Goal: Check status: Check status

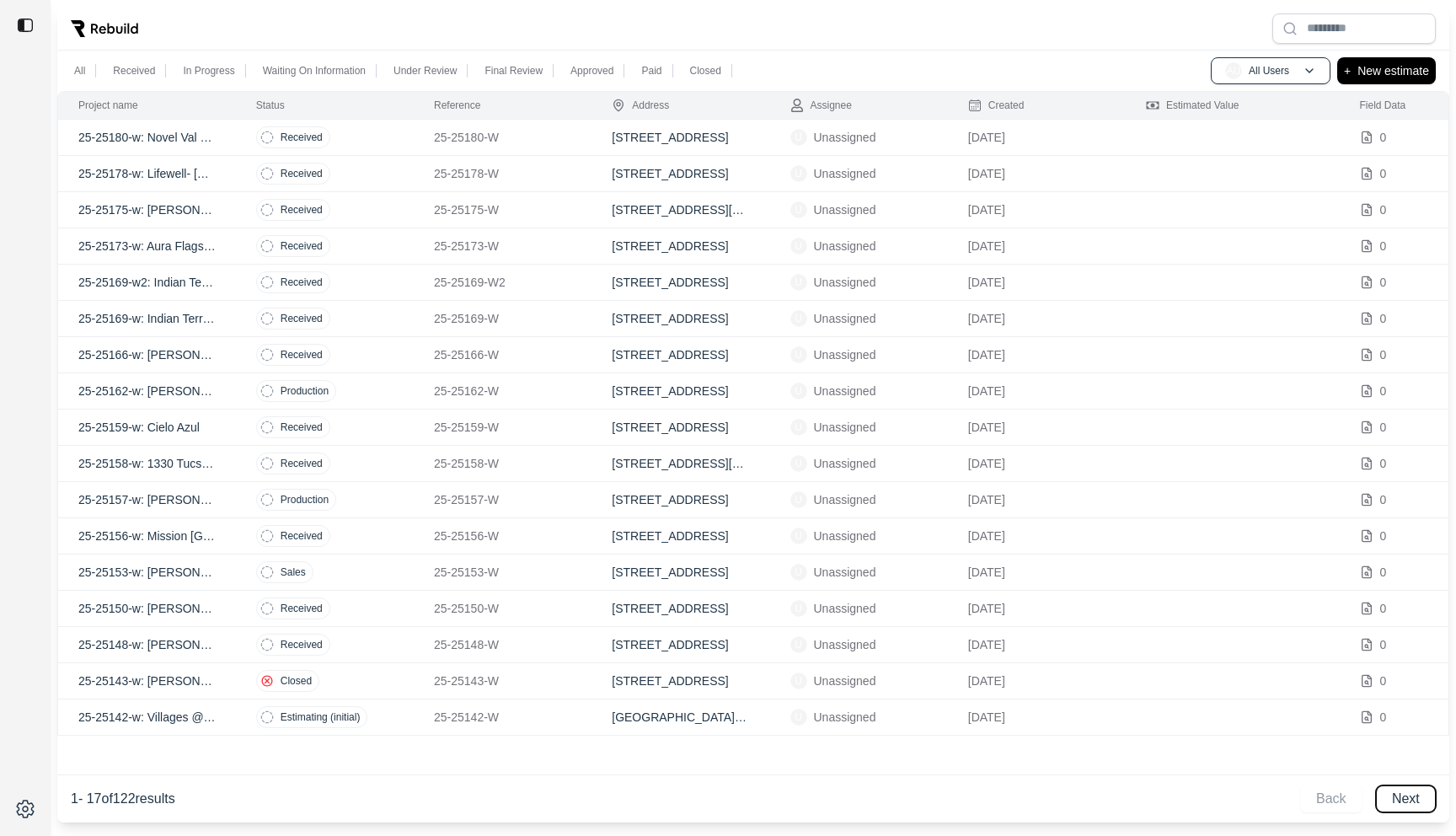
click at [1412, 800] on button "Next" at bounding box center [1406, 799] width 60 height 27
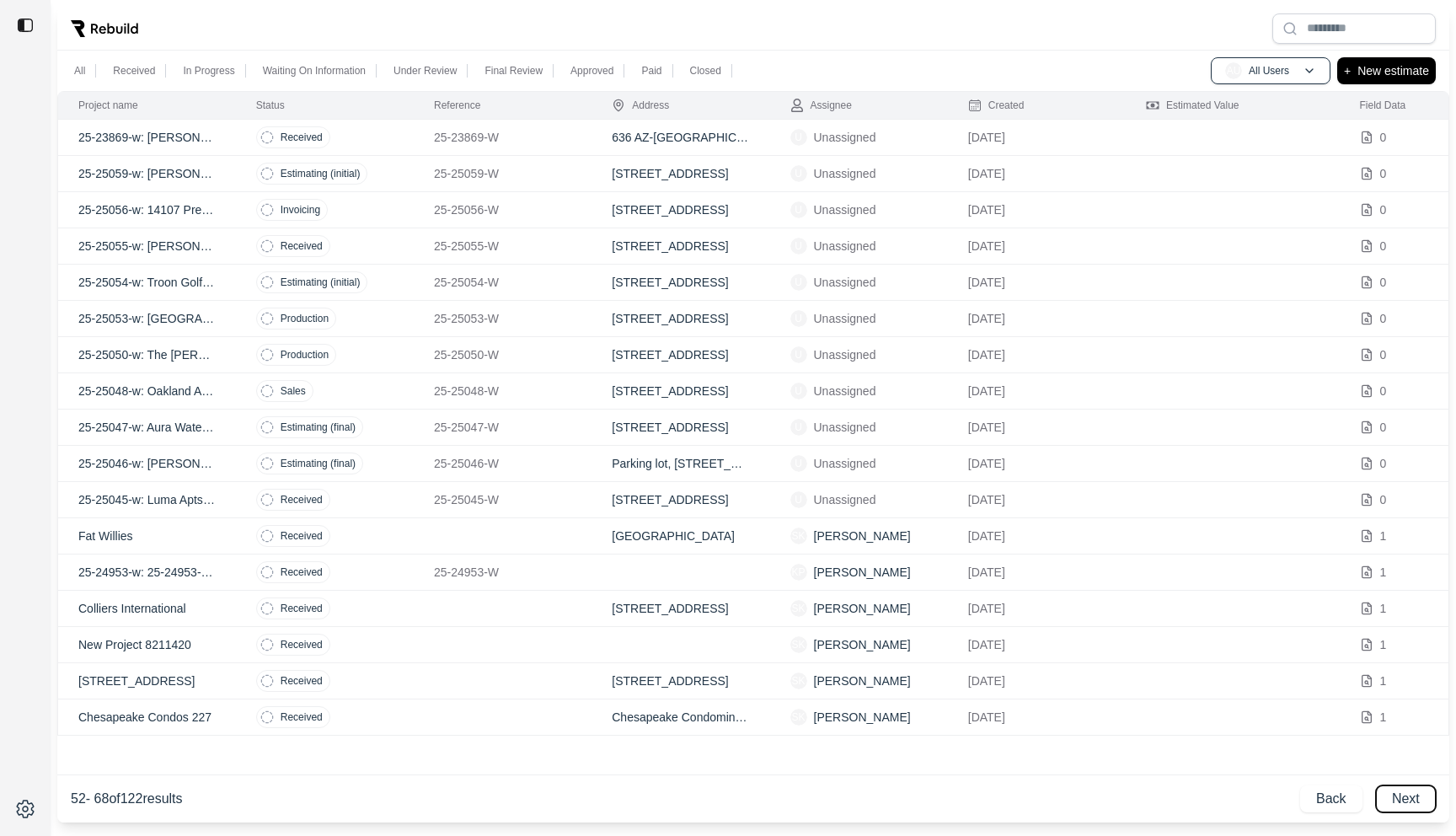
click at [1412, 800] on button "Next" at bounding box center [1406, 799] width 60 height 27
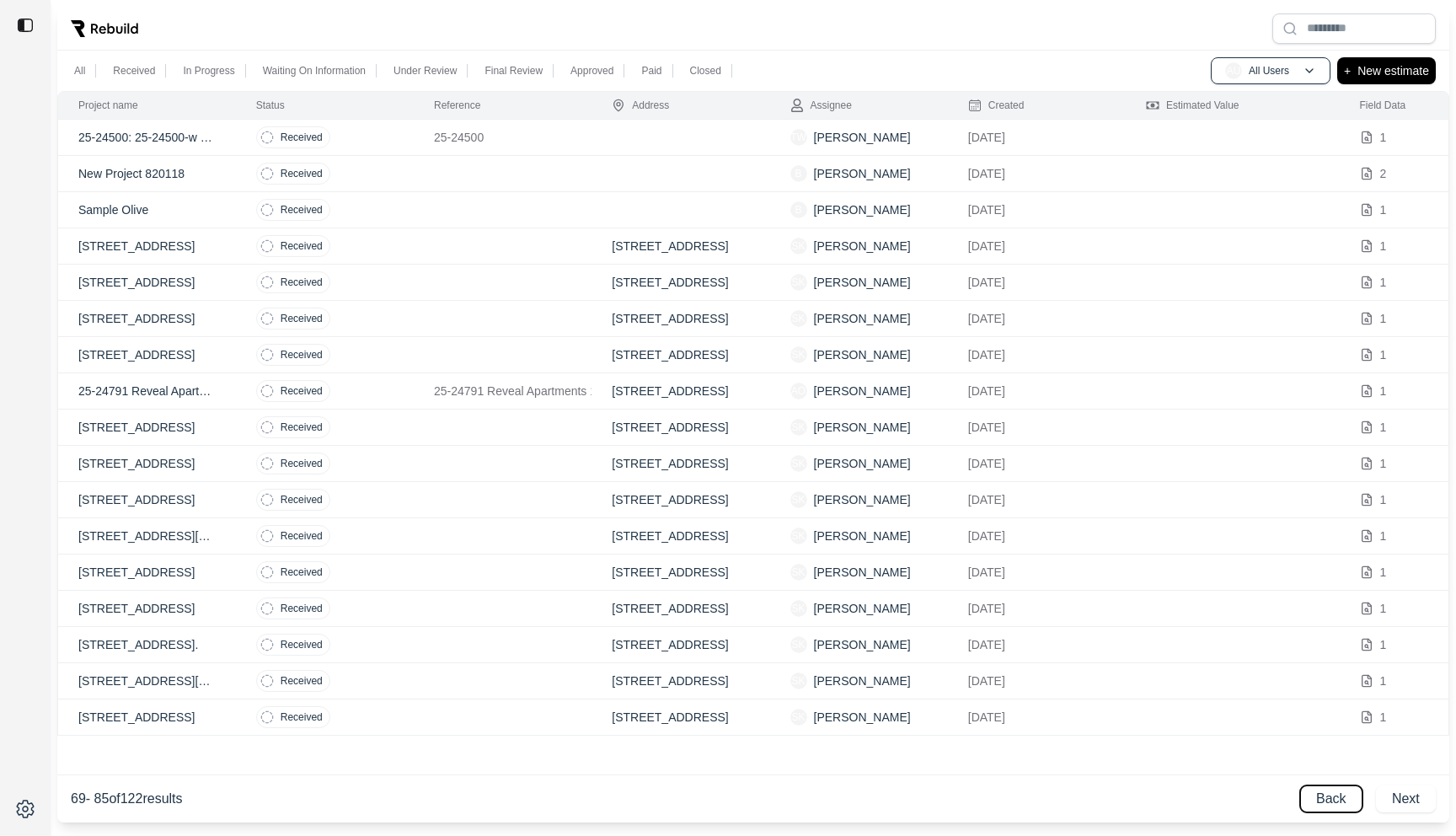
click at [1327, 804] on button "Back" at bounding box center [1331, 799] width 62 height 27
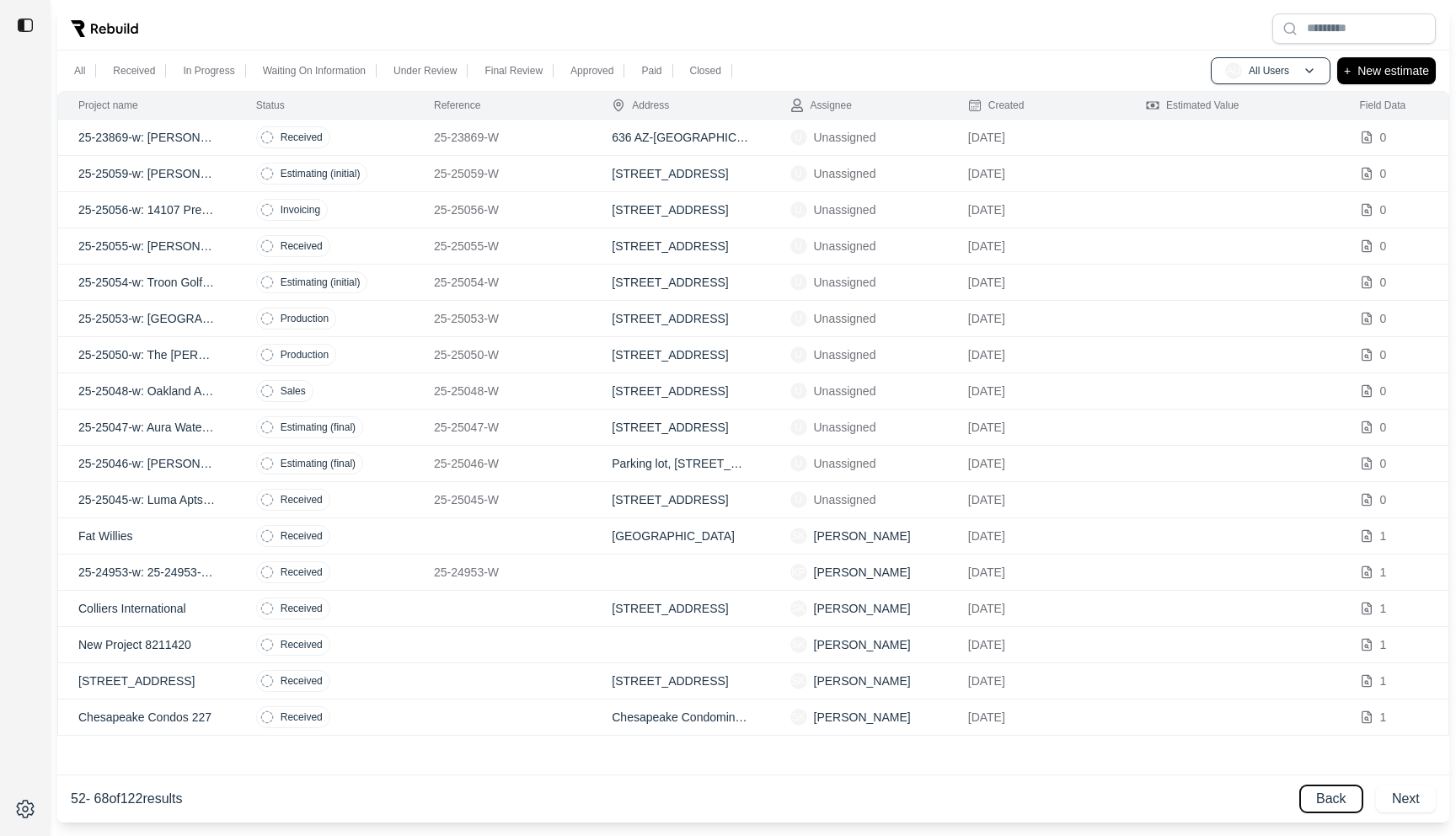
click at [1317, 793] on button "Back" at bounding box center [1331, 799] width 62 height 27
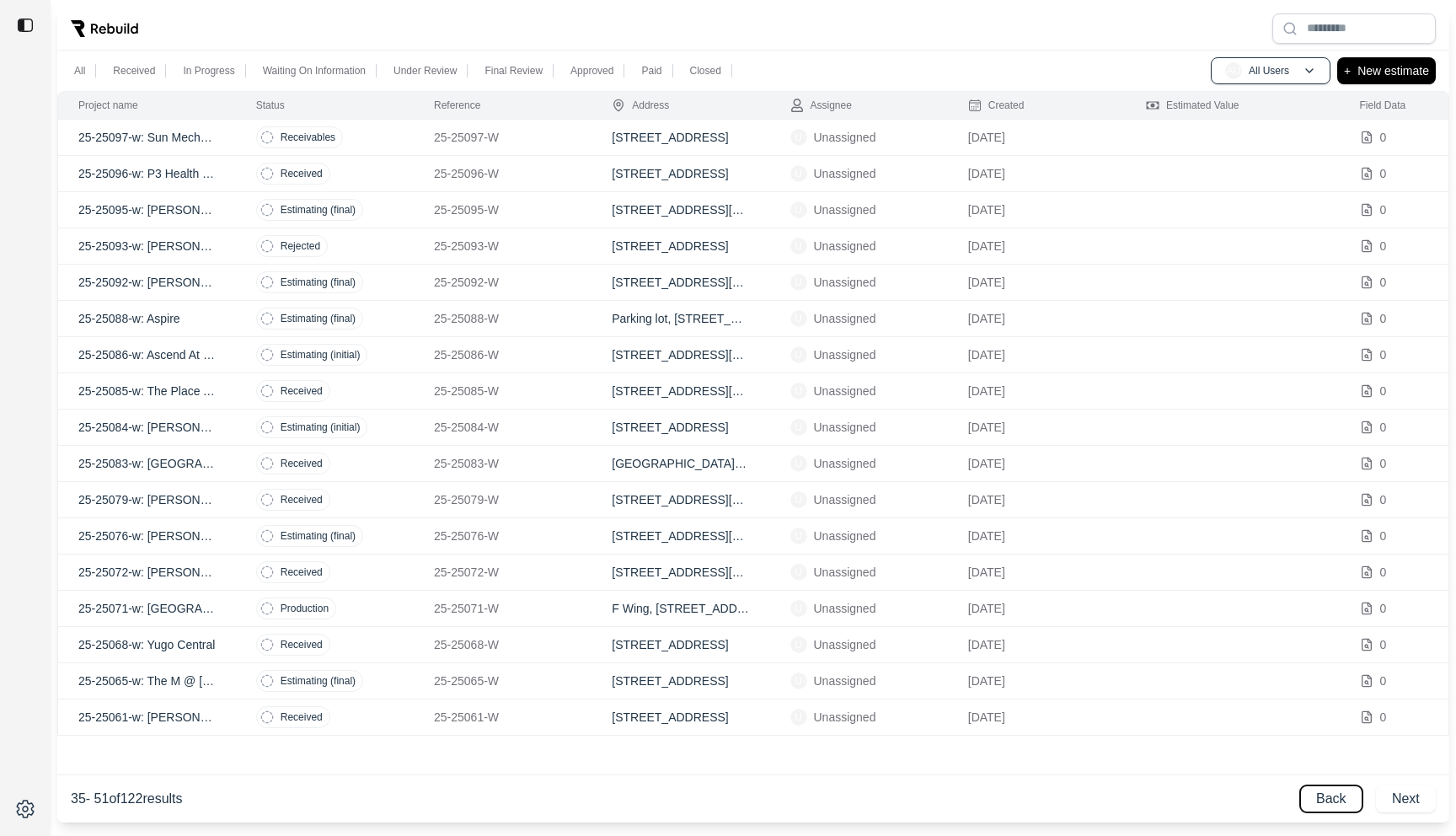
click at [1317, 792] on button "Back" at bounding box center [1331, 799] width 62 height 27
click at [1312, 792] on button "Back" at bounding box center [1331, 799] width 62 height 27
click at [380, 182] on td "Received" at bounding box center [325, 174] width 178 height 36
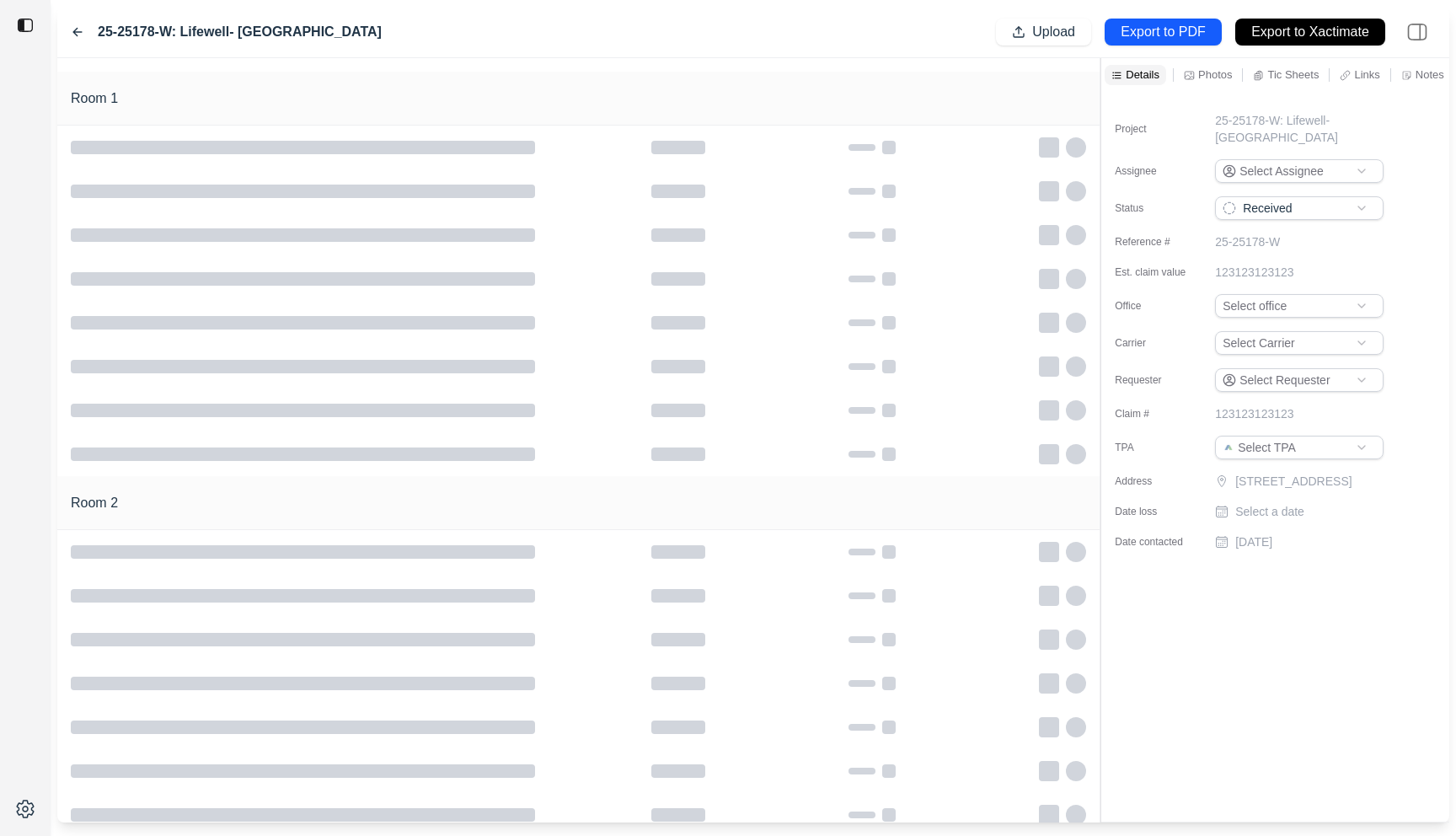
click at [80, 30] on icon at bounding box center [78, 32] width 14 height 14
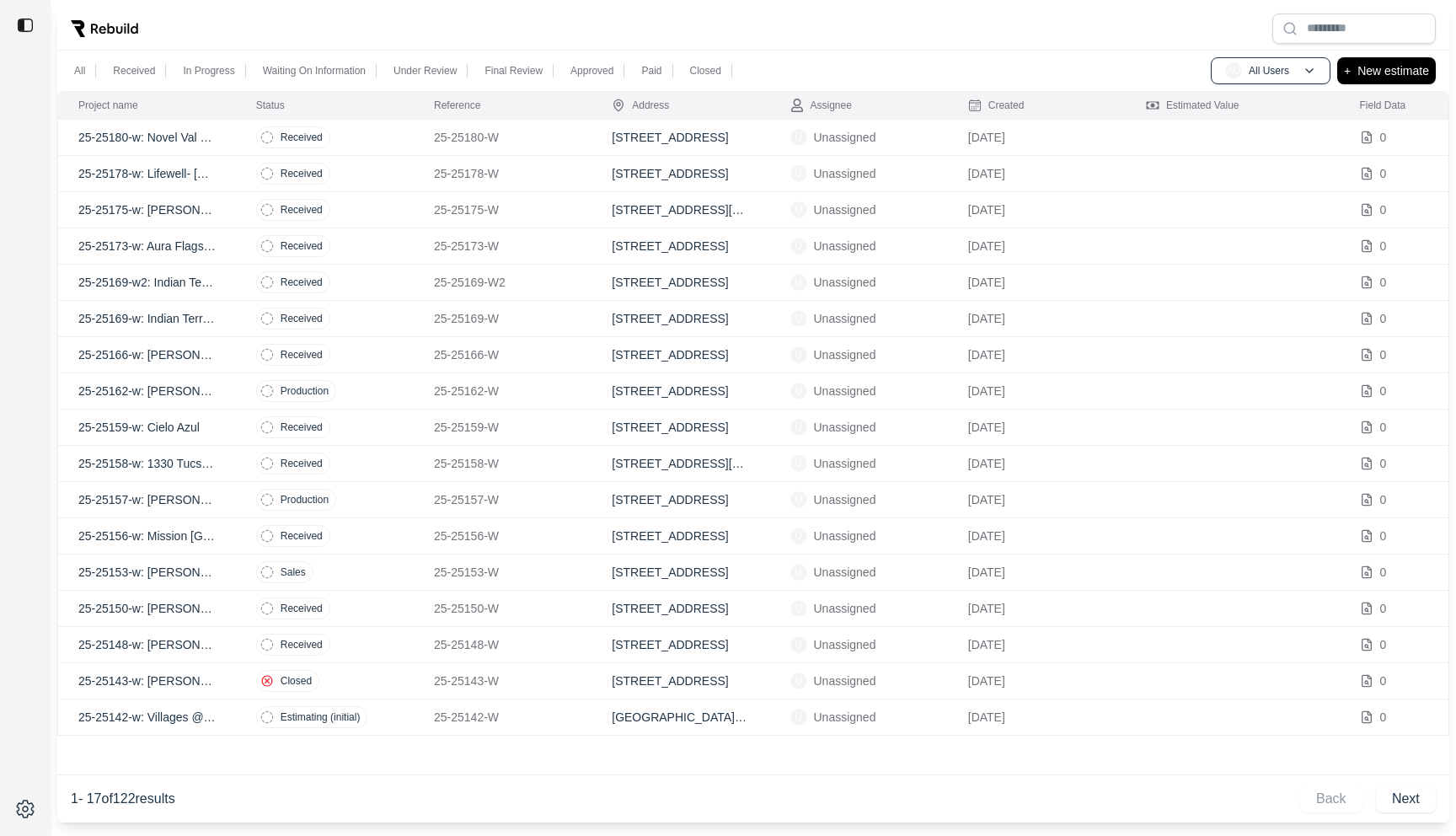
click at [382, 675] on td "Closed" at bounding box center [325, 681] width 178 height 36
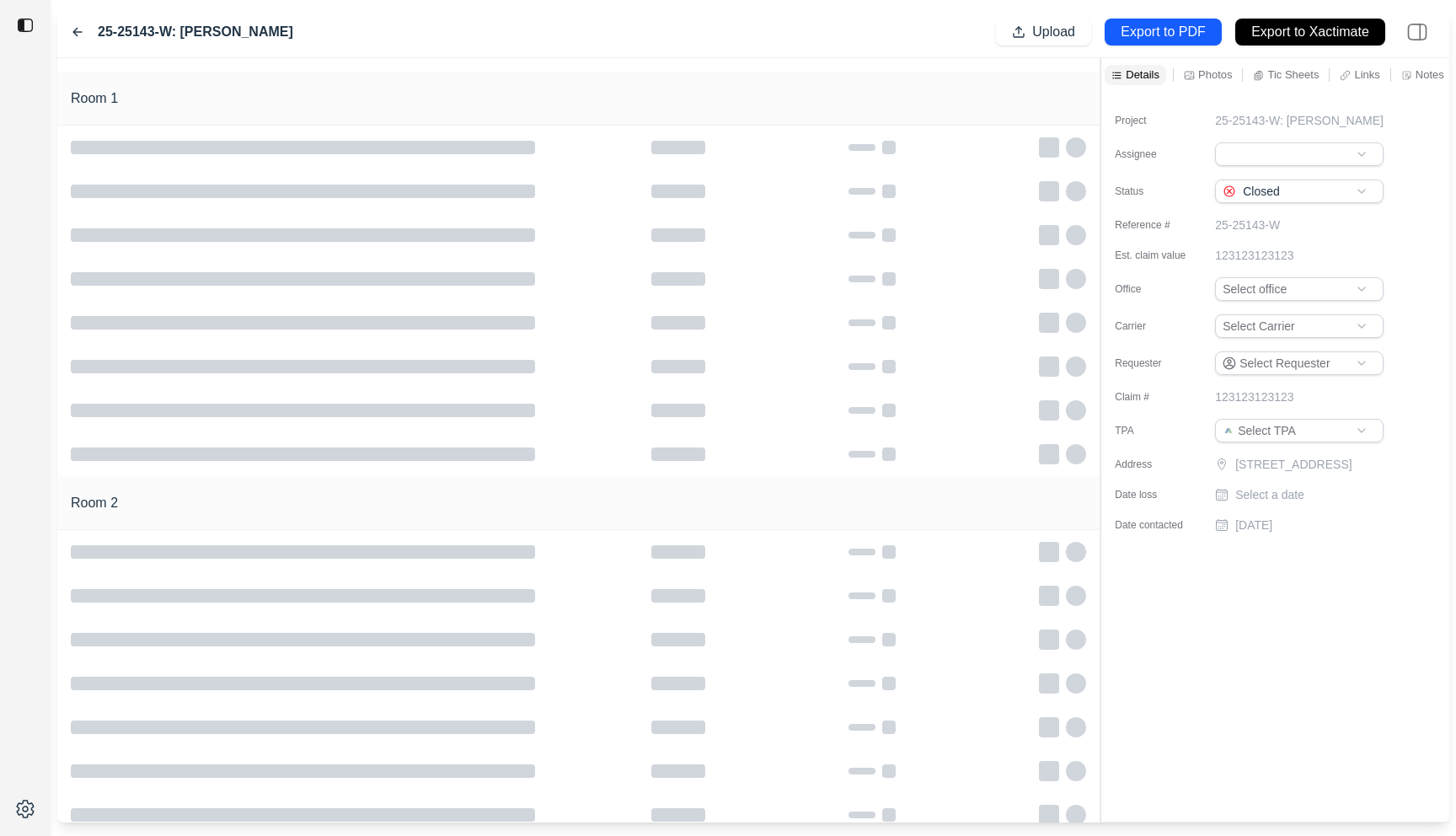
click at [72, 28] on icon at bounding box center [78, 32] width 14 height 14
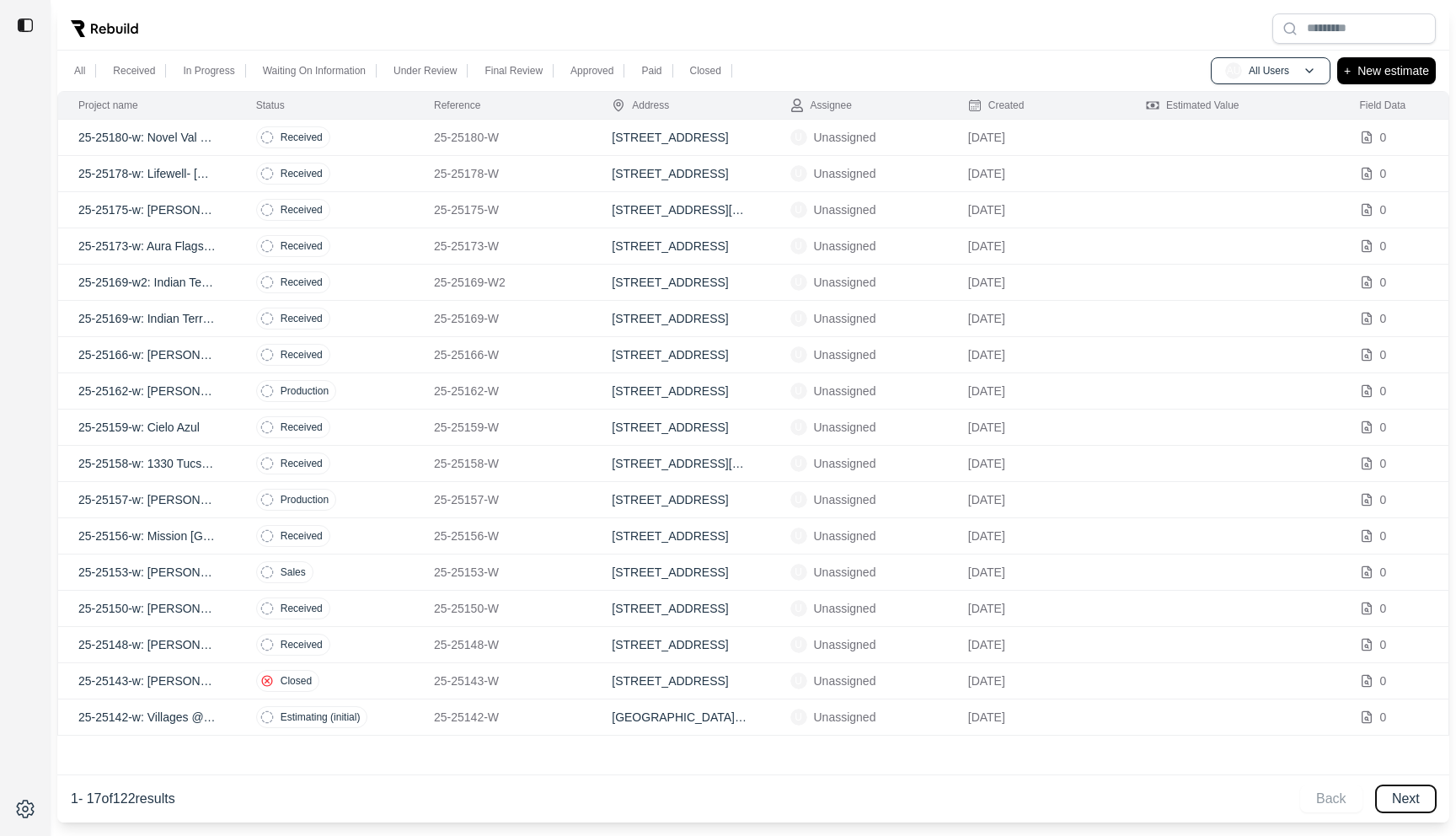
click at [1394, 791] on button "Next" at bounding box center [1406, 799] width 60 height 27
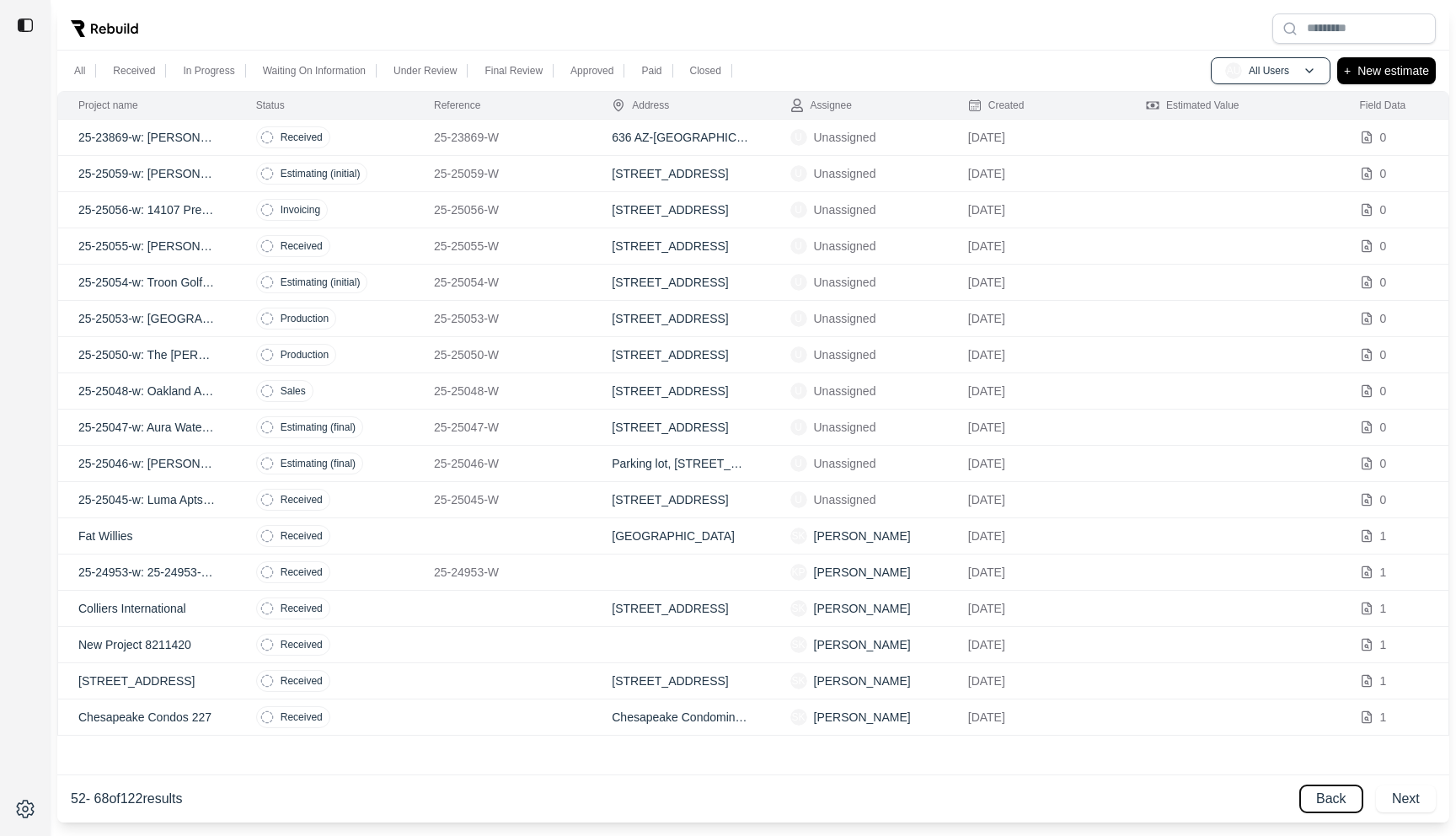
click at [1333, 798] on button "Back" at bounding box center [1331, 799] width 62 height 27
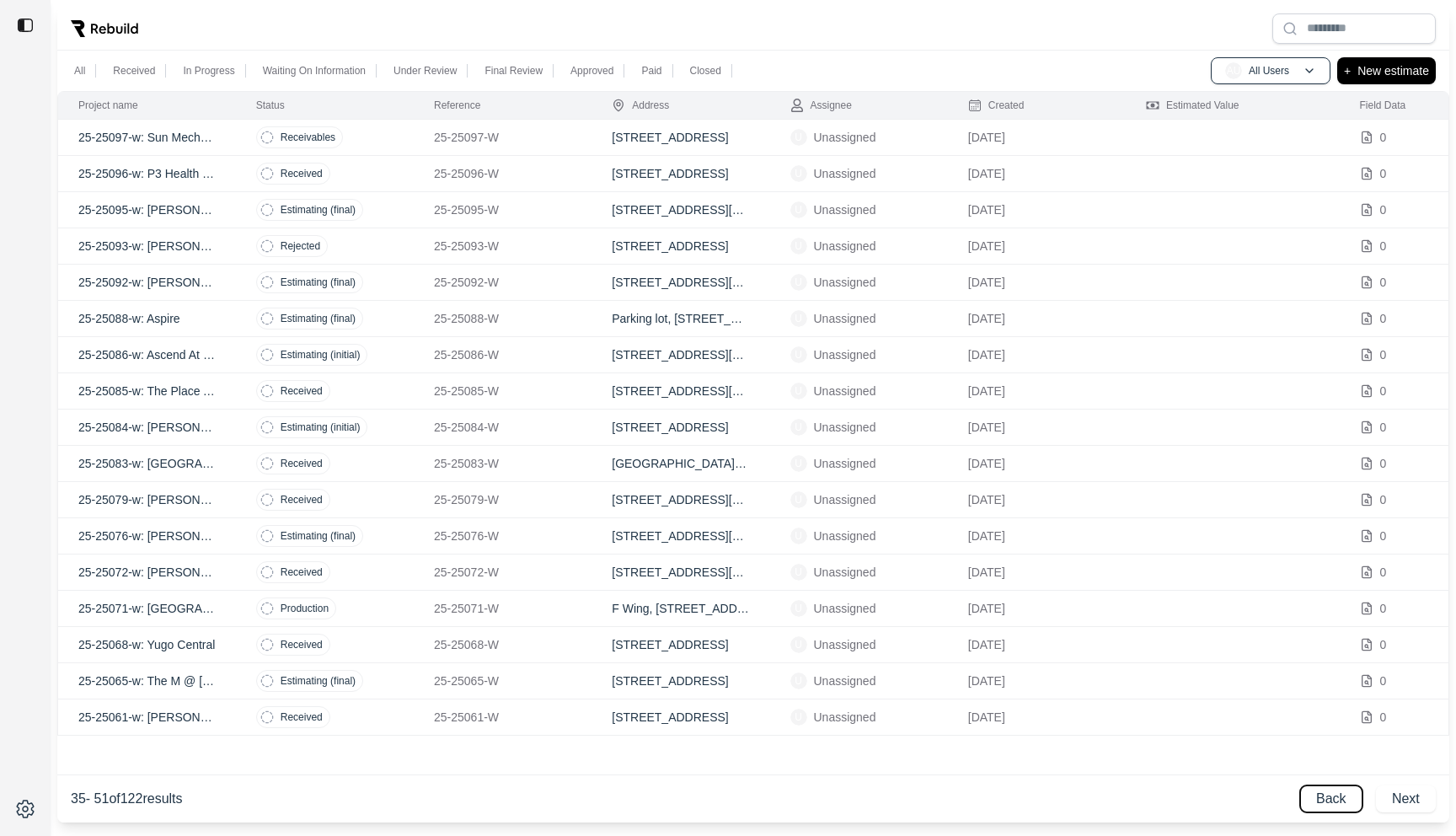
click at [1344, 801] on button "Back" at bounding box center [1331, 799] width 62 height 27
click at [1344, 801] on div "Back Next" at bounding box center [1368, 799] width 136 height 27
